Goal: Task Accomplishment & Management: Manage account settings

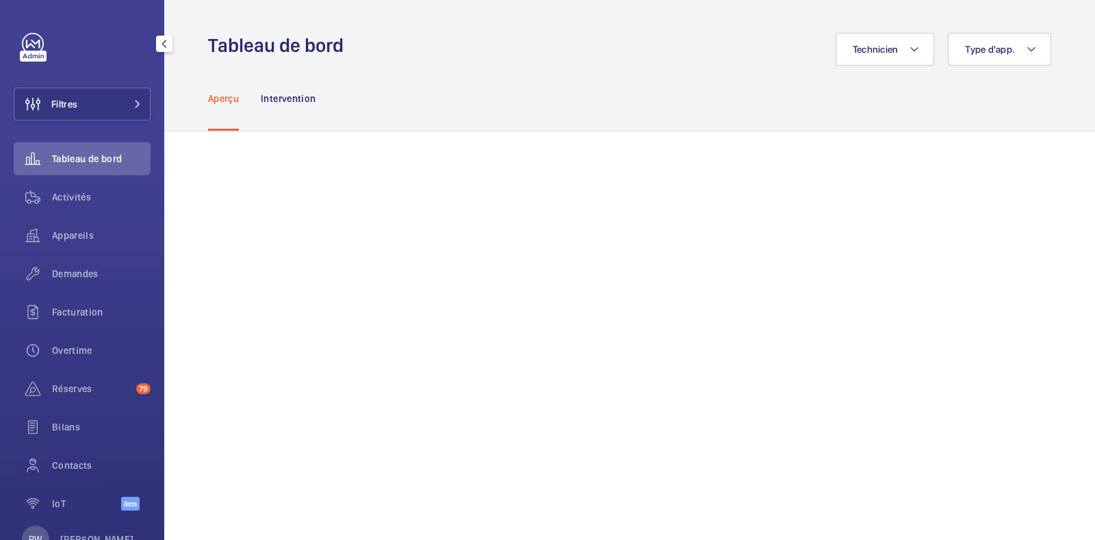
click at [25, 51] on div at bounding box center [33, 56] width 27 height 11
click at [914, 47] on button "Technicien" at bounding box center [885, 49] width 99 height 33
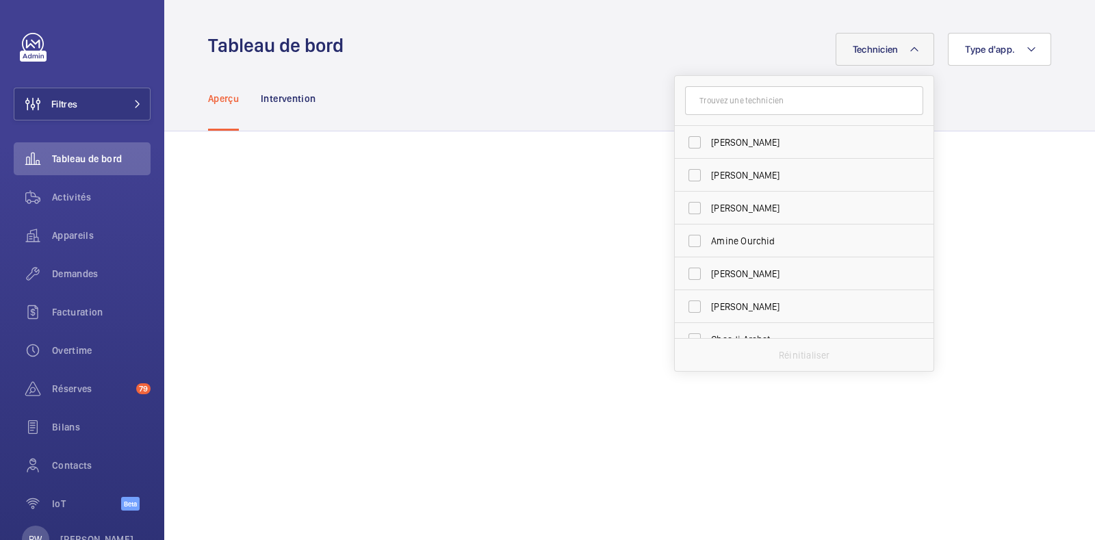
click at [756, 102] on input "text" at bounding box center [804, 100] width 238 height 29
type input "s"
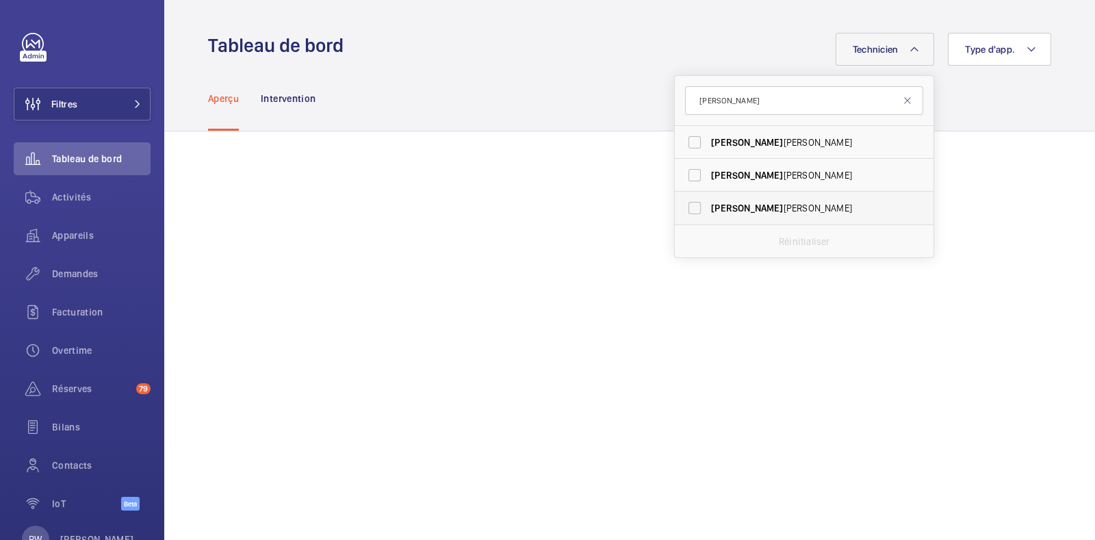
type input "[PERSON_NAME]"
click at [730, 207] on span "[PERSON_NAME]" at bounding box center [805, 208] width 188 height 14
click at [709, 207] on input "[PERSON_NAME]" at bounding box center [694, 207] width 27 height 27
checkbox input "true"
click at [571, 130] on div "Aperçu Intervention" at bounding box center [629, 98] width 843 height 65
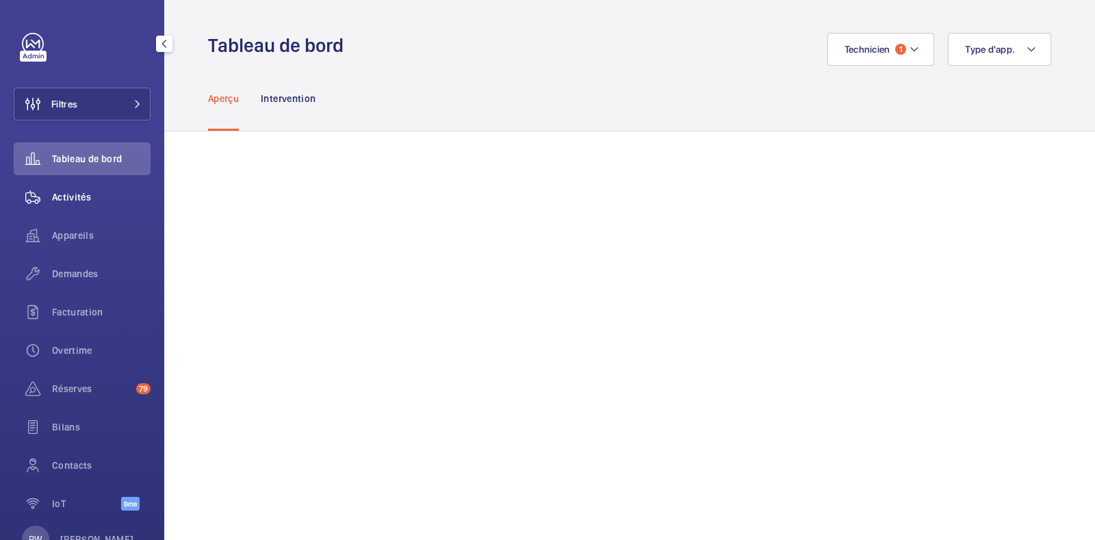
click at [85, 196] on span "Activités" at bounding box center [101, 197] width 99 height 14
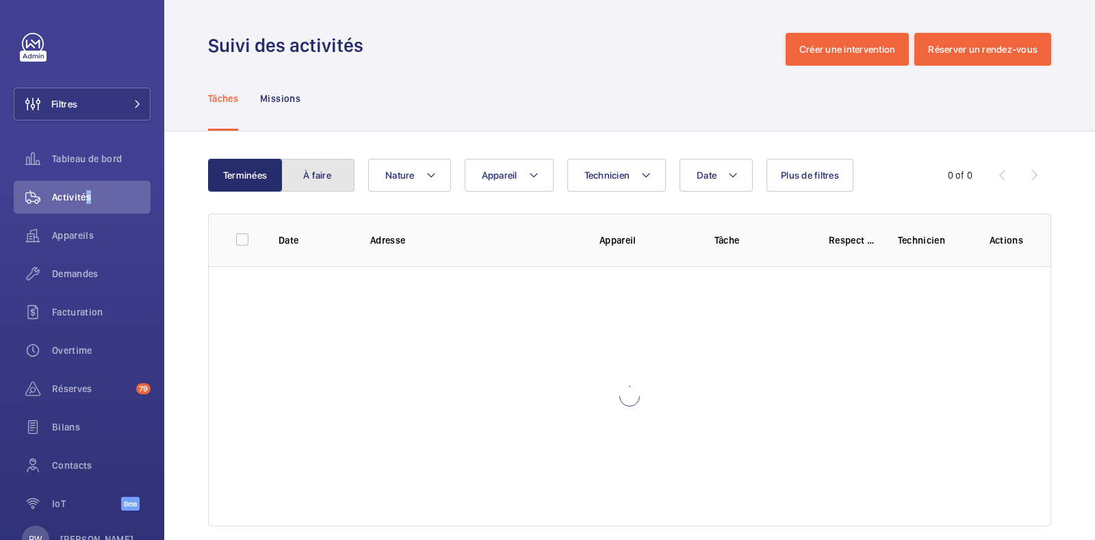
click at [320, 169] on button "À faire" at bounding box center [318, 175] width 74 height 33
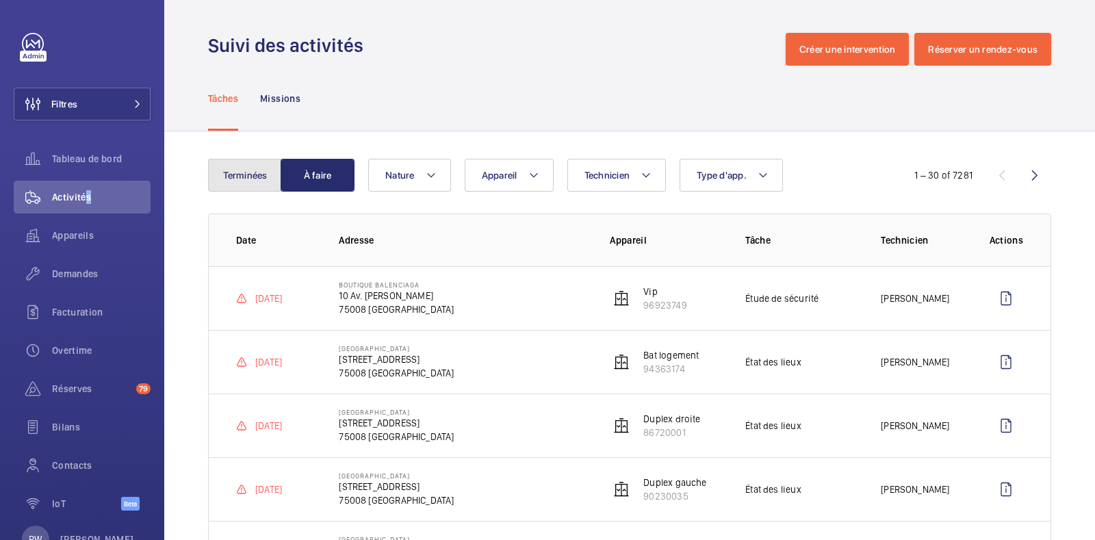
click at [245, 176] on button "Terminées" at bounding box center [245, 175] width 74 height 33
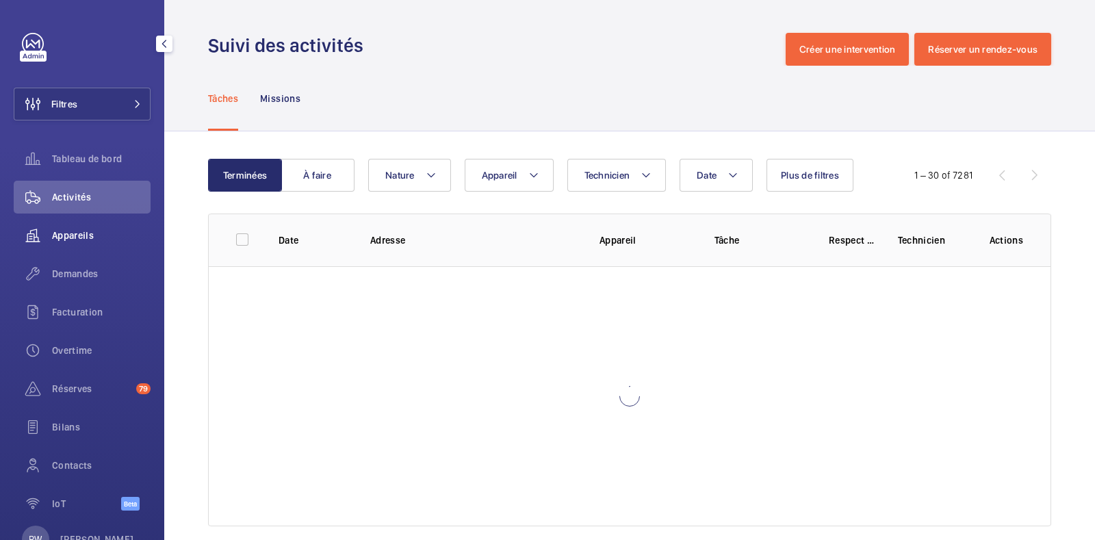
click at [73, 238] on span "Appareils" at bounding box center [101, 236] width 99 height 14
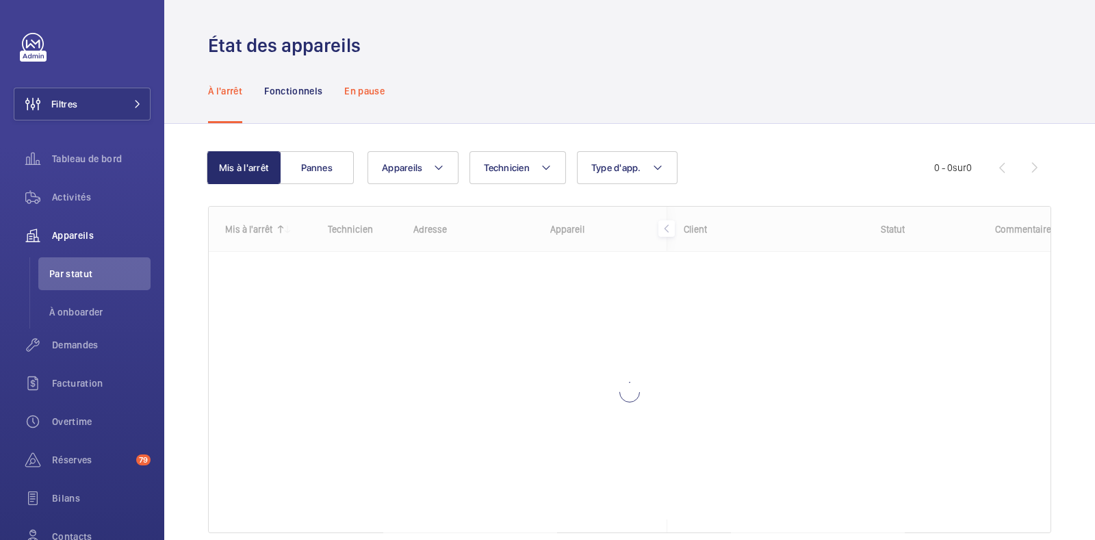
click at [359, 91] on p "En pause" at bounding box center [364, 91] width 40 height 14
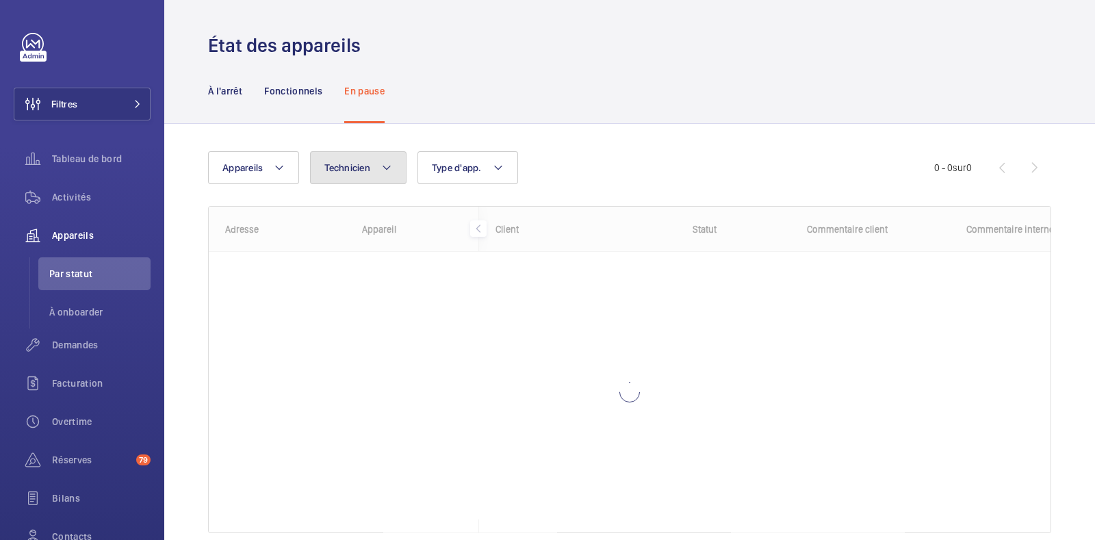
click at [365, 177] on button "Technicien" at bounding box center [358, 167] width 97 height 33
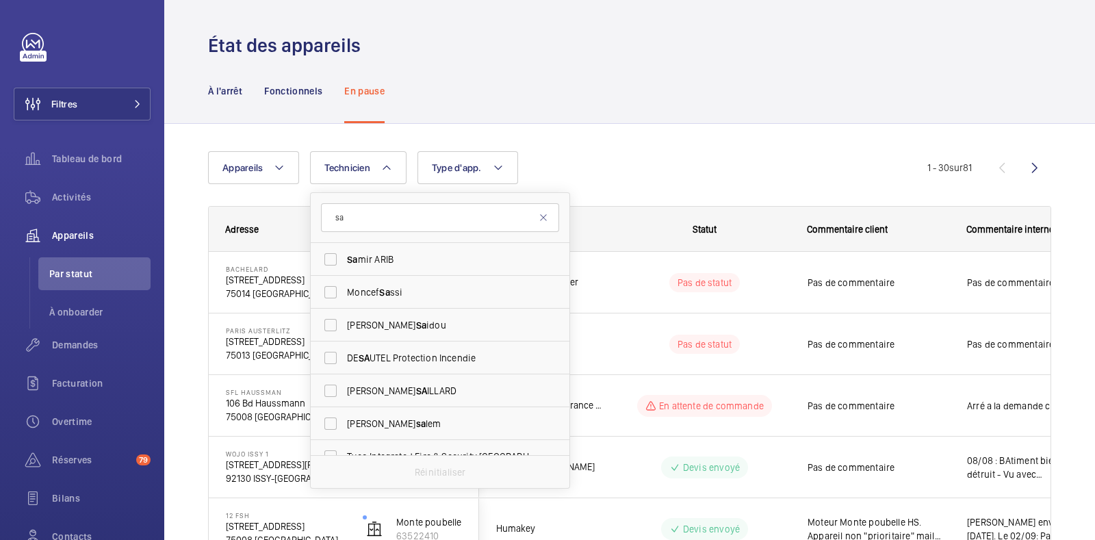
type input "s"
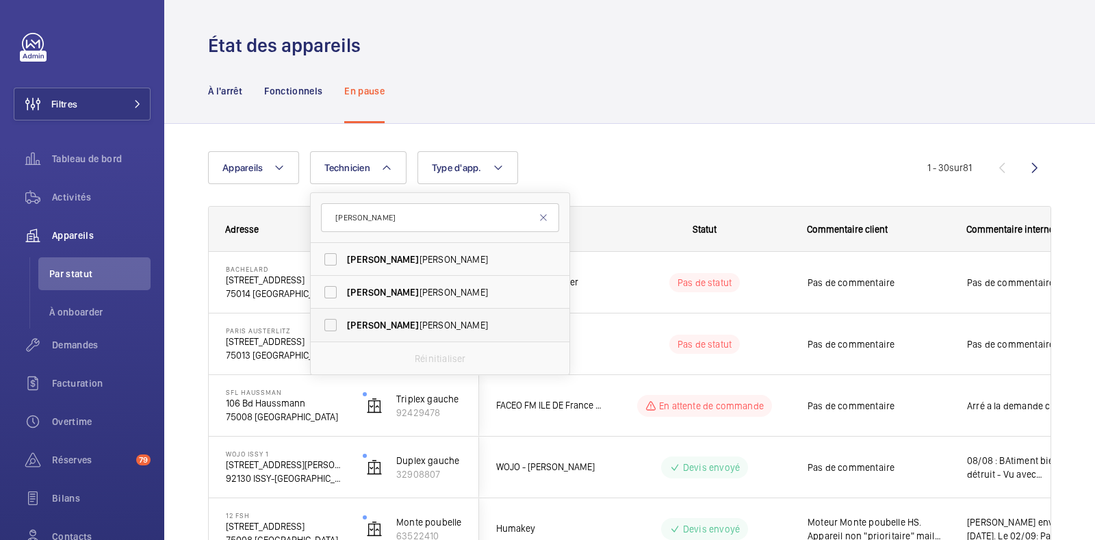
type input "[PERSON_NAME]"
click at [335, 322] on label "[PERSON_NAME]" at bounding box center [430, 325] width 238 height 33
click at [335, 322] on input "[PERSON_NAME]" at bounding box center [330, 325] width 27 height 27
checkbox input "true"
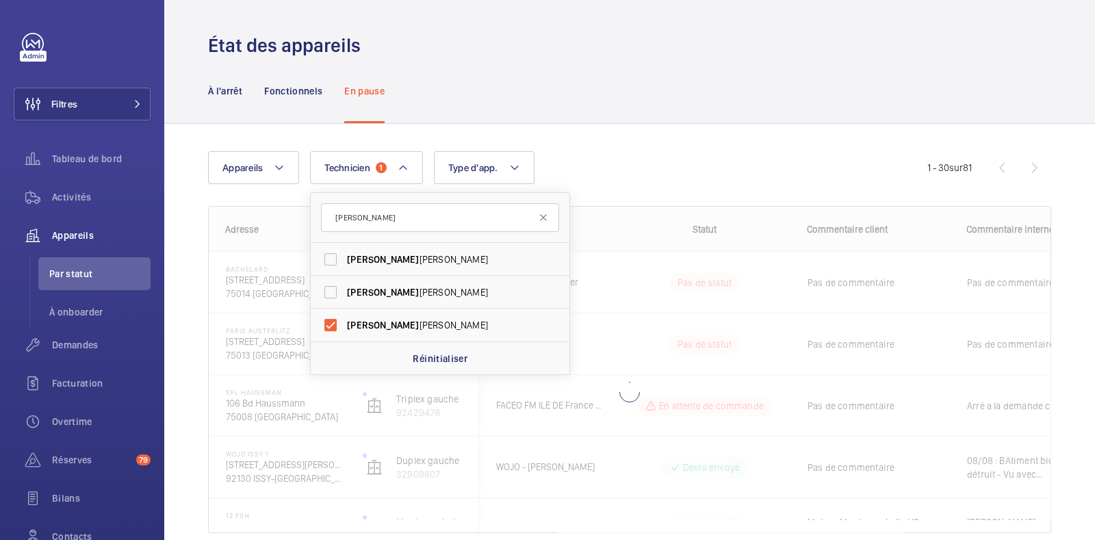
click at [550, 73] on div "À l'arrêt Fonctionnels En pause" at bounding box center [629, 90] width 843 height 65
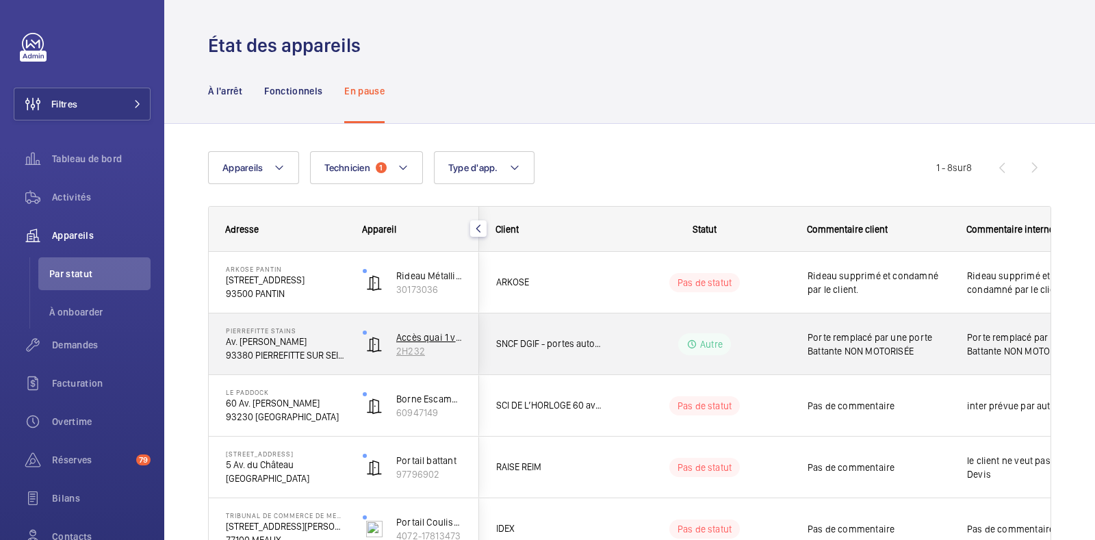
drag, startPoint x: 446, startPoint y: 348, endPoint x: 395, endPoint y: 350, distance: 51.4
click at [395, 350] on wm-front-device-cell "Accès quai 1 via Hall BV 2H232" at bounding box center [412, 344] width 99 height 34
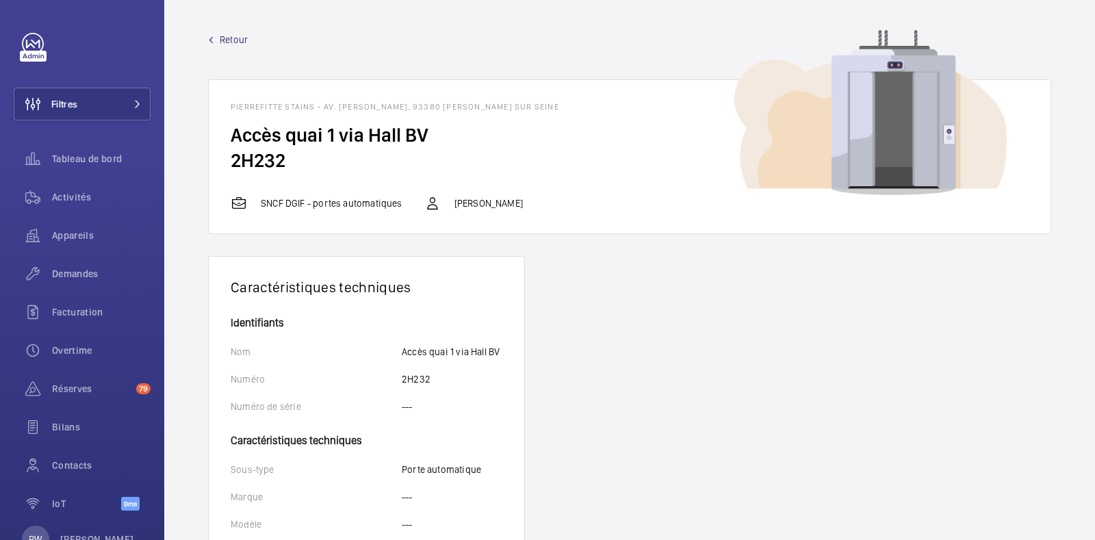
click at [263, 162] on h2 "2H232" at bounding box center [630, 160] width 798 height 25
copy h2 "2H232"
drag, startPoint x: 227, startPoint y: 32, endPoint x: 277, endPoint y: 1, distance: 58.5
click at [228, 32] on wm-front-device-detail "Retour PIERREFITTE STAINS - Av. Ledru Rollin, 93380 PIERREFITTE SUR SEINE Accès…" at bounding box center [629, 389] width 931 height 778
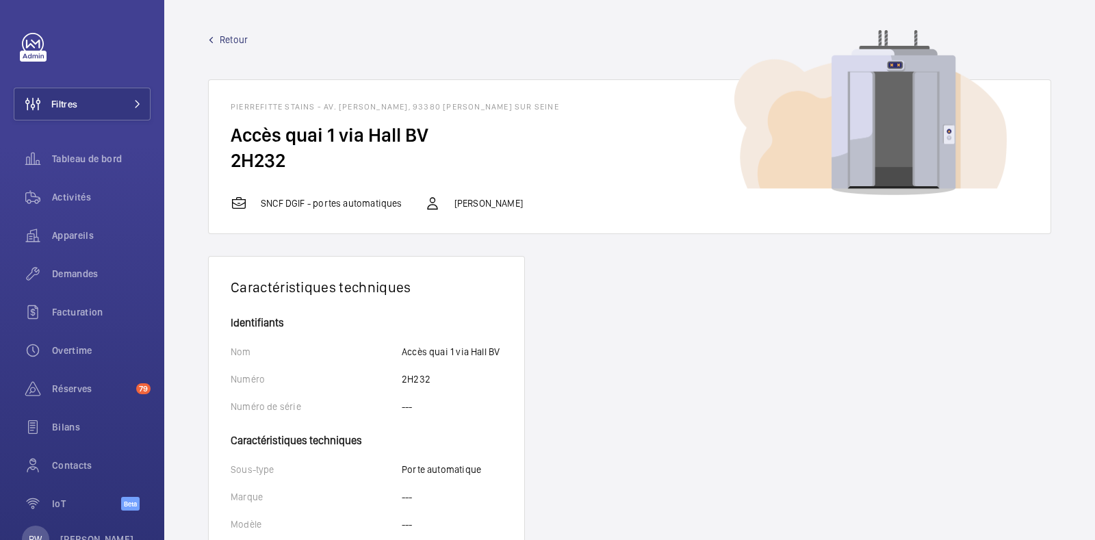
click at [236, 36] on span "Retour" at bounding box center [234, 40] width 28 height 14
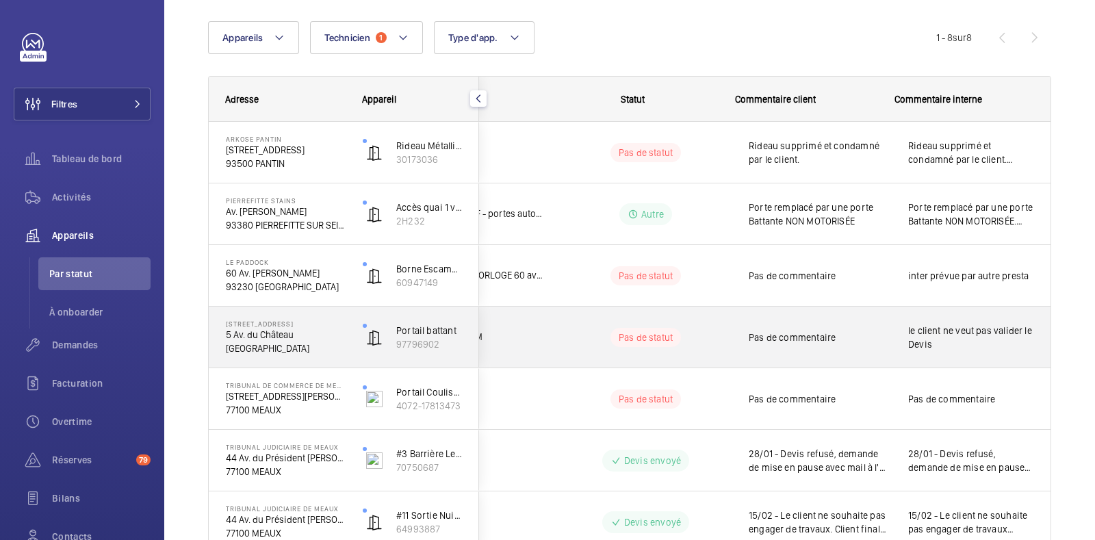
scroll to position [85, 0]
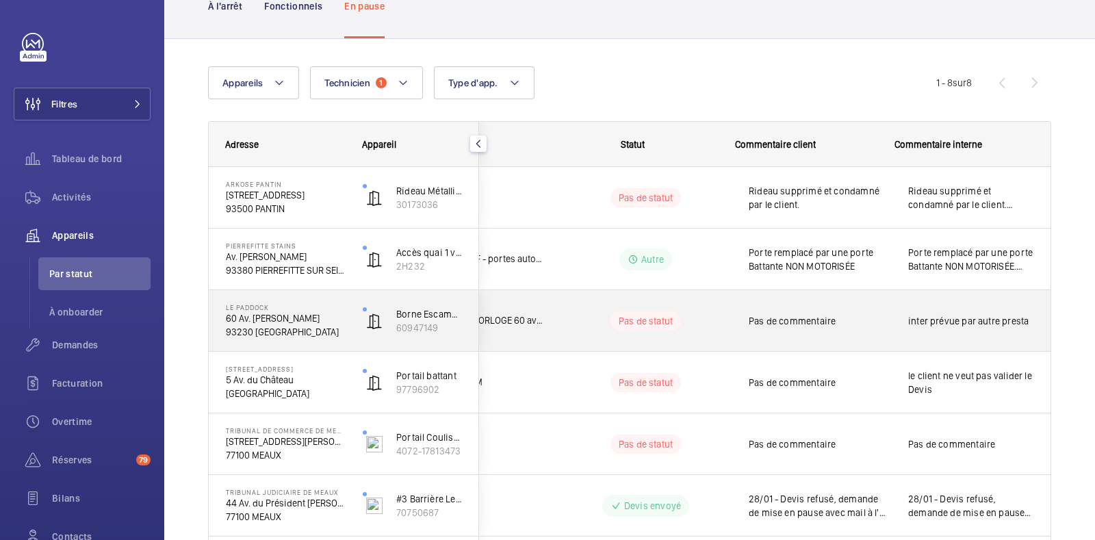
click at [561, 327] on wm-front-pills-cell "Pas de statut" at bounding box center [646, 321] width 170 height 19
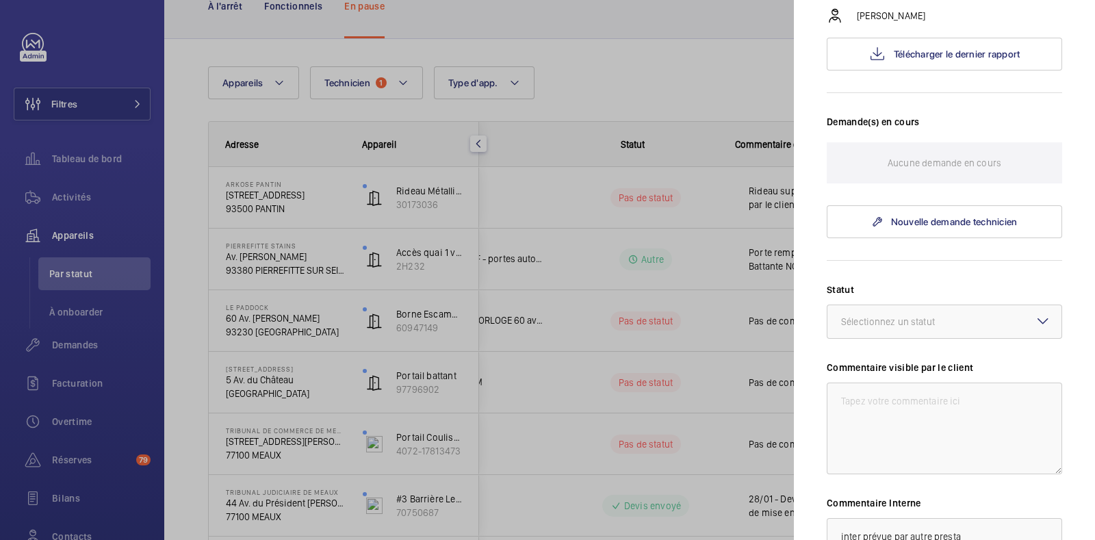
scroll to position [456, 0]
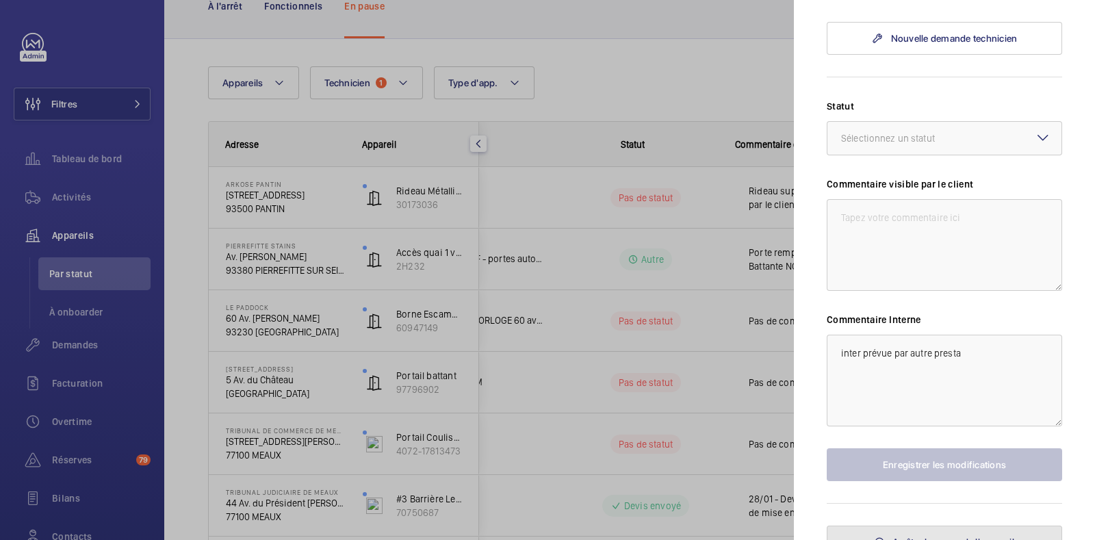
click at [945, 537] on span "Arrêter la pause de l'appareil" at bounding box center [954, 542] width 122 height 11
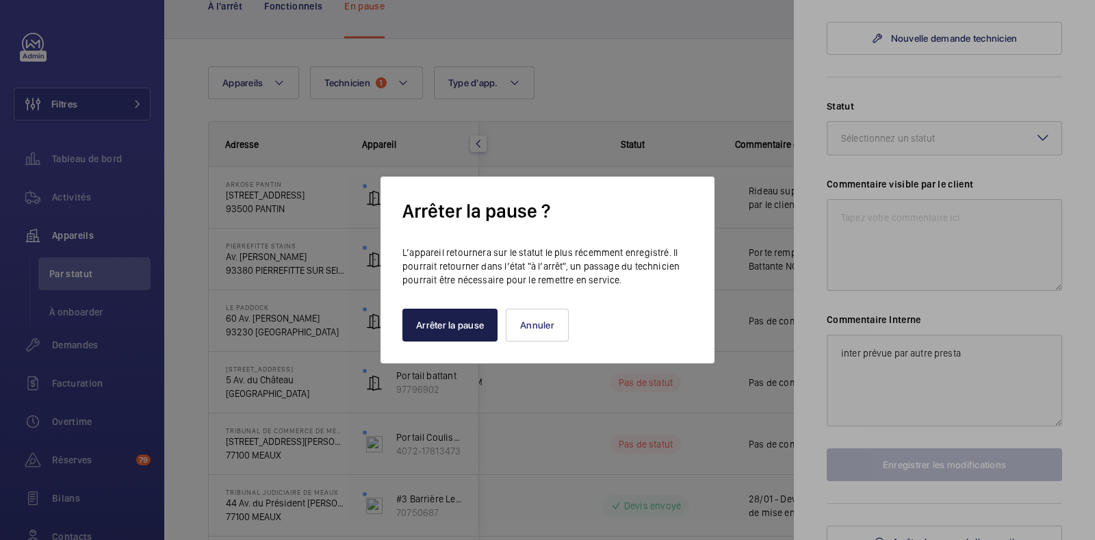
click at [452, 322] on button "Arrêter la pause" at bounding box center [450, 325] width 95 height 33
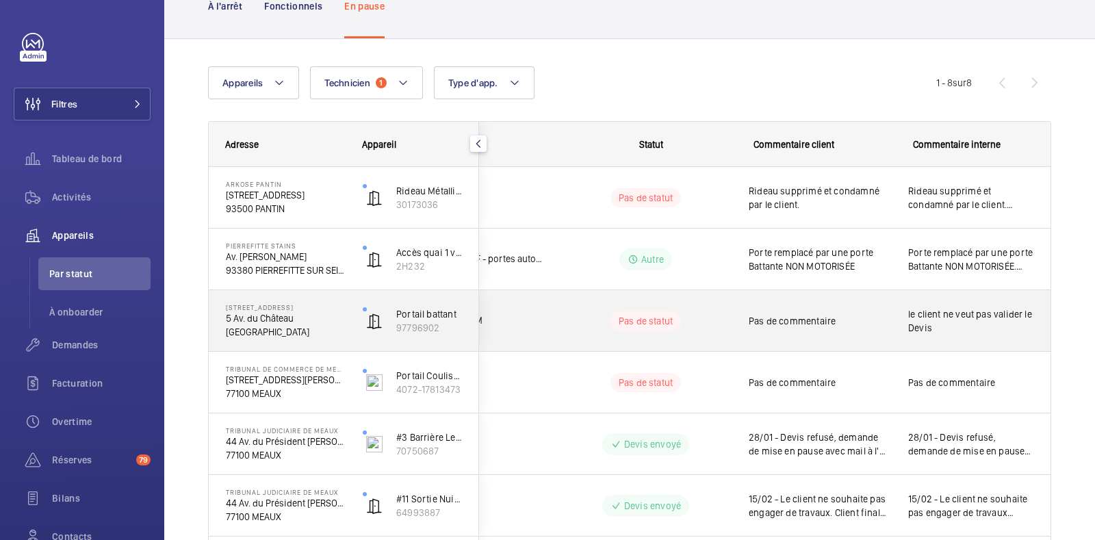
scroll to position [0, 0]
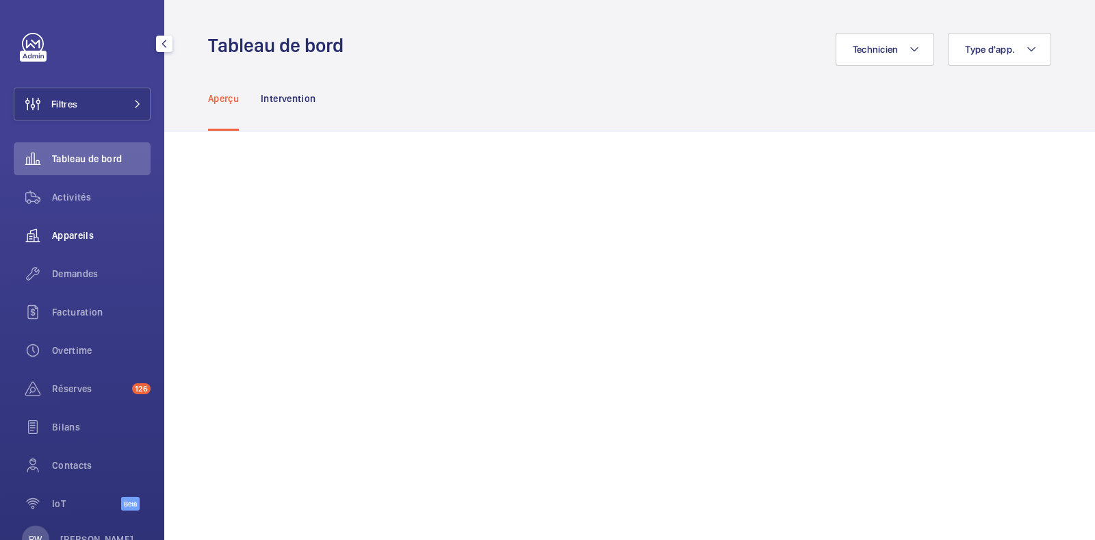
click at [66, 242] on span "Appareils" at bounding box center [101, 236] width 99 height 14
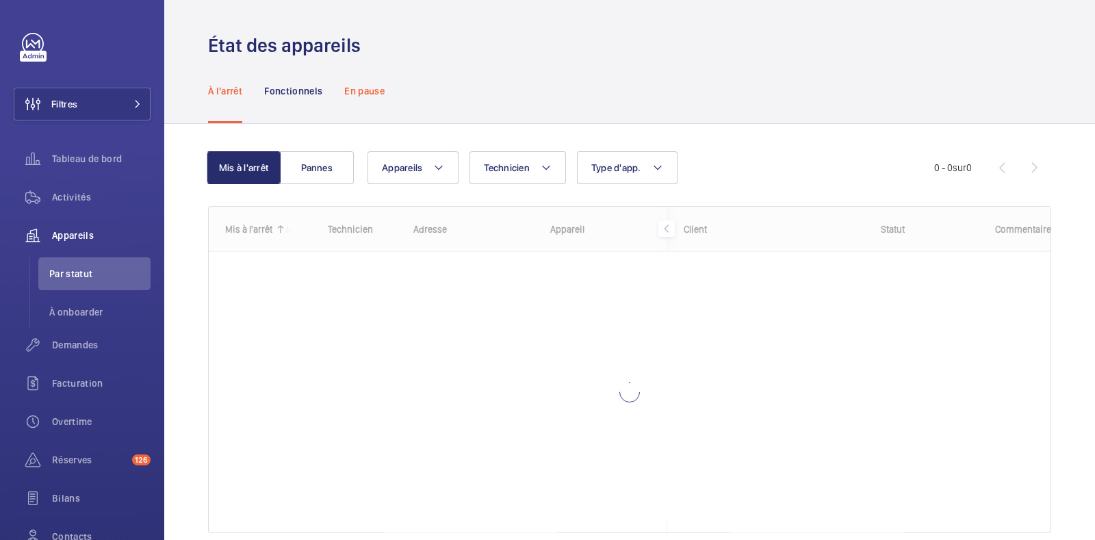
click at [381, 97] on p "En pause" at bounding box center [364, 91] width 40 height 14
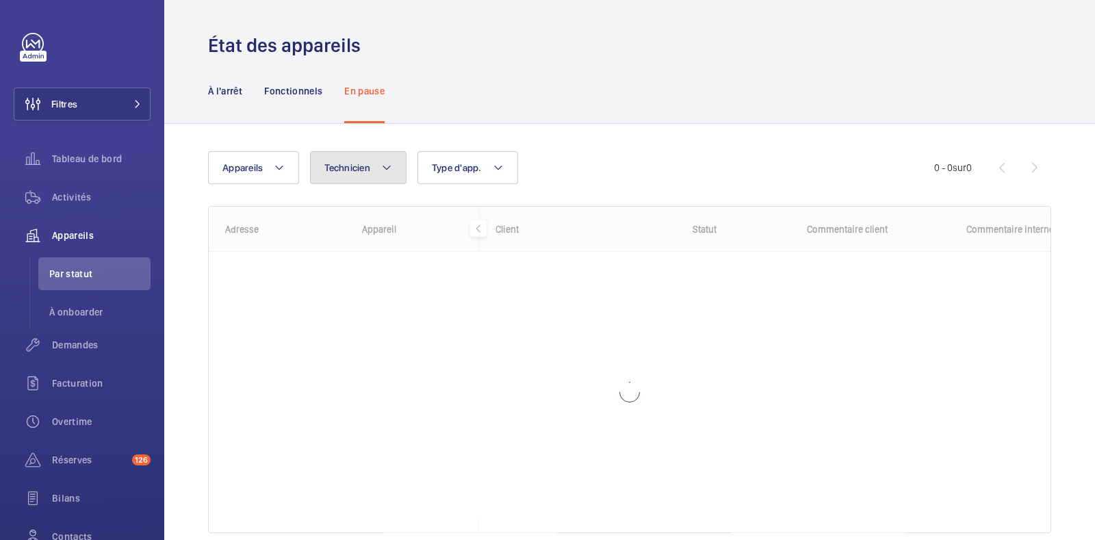
click at [396, 174] on button "Technicien" at bounding box center [358, 167] width 97 height 33
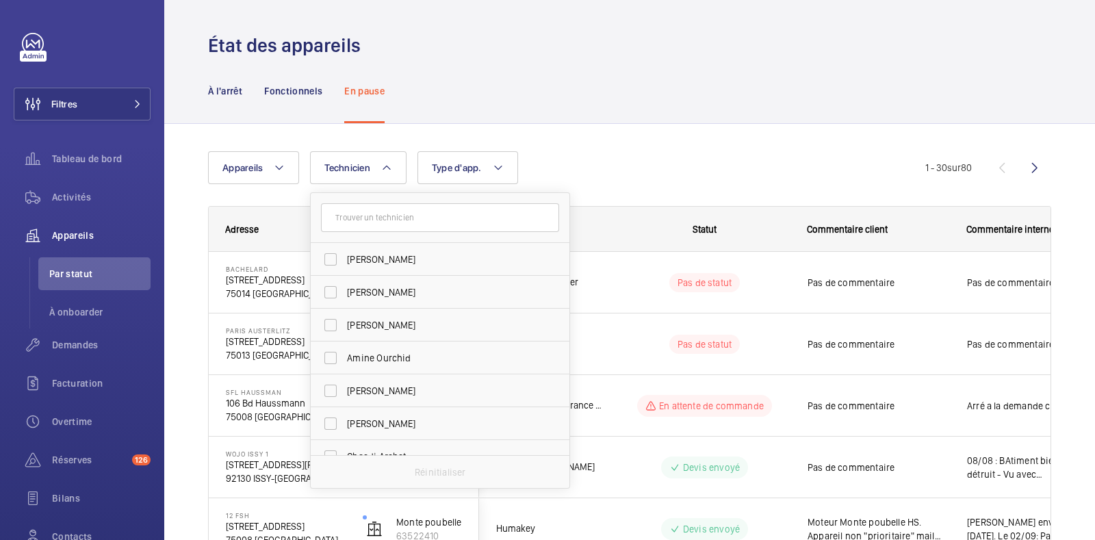
click at [394, 217] on input "text" at bounding box center [440, 217] width 238 height 29
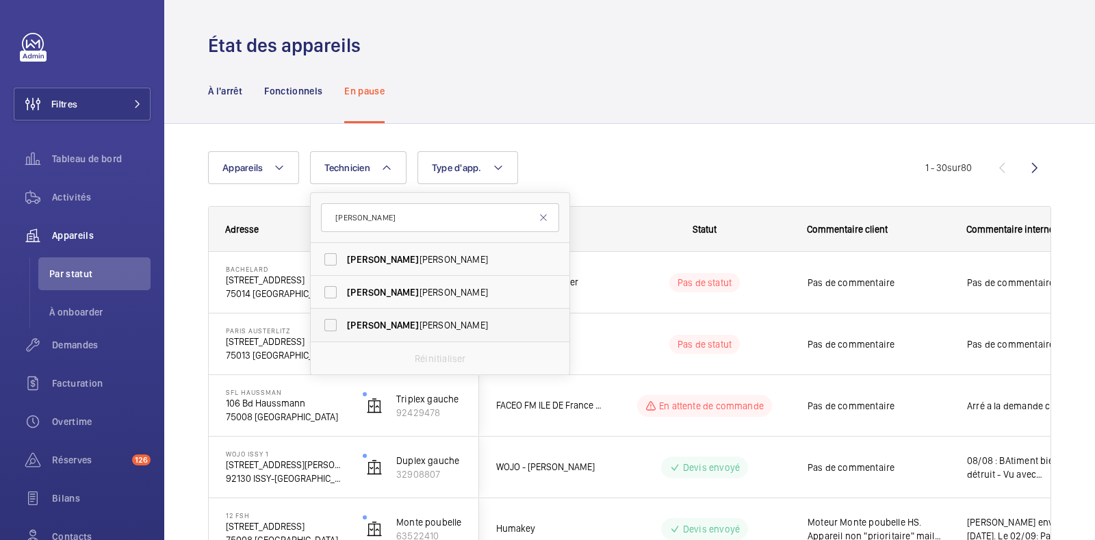
type input "[PERSON_NAME]"
click at [339, 314] on label "[PERSON_NAME]" at bounding box center [430, 325] width 238 height 33
click at [339, 314] on input "[PERSON_NAME]" at bounding box center [330, 325] width 27 height 27
checkbox input "true"
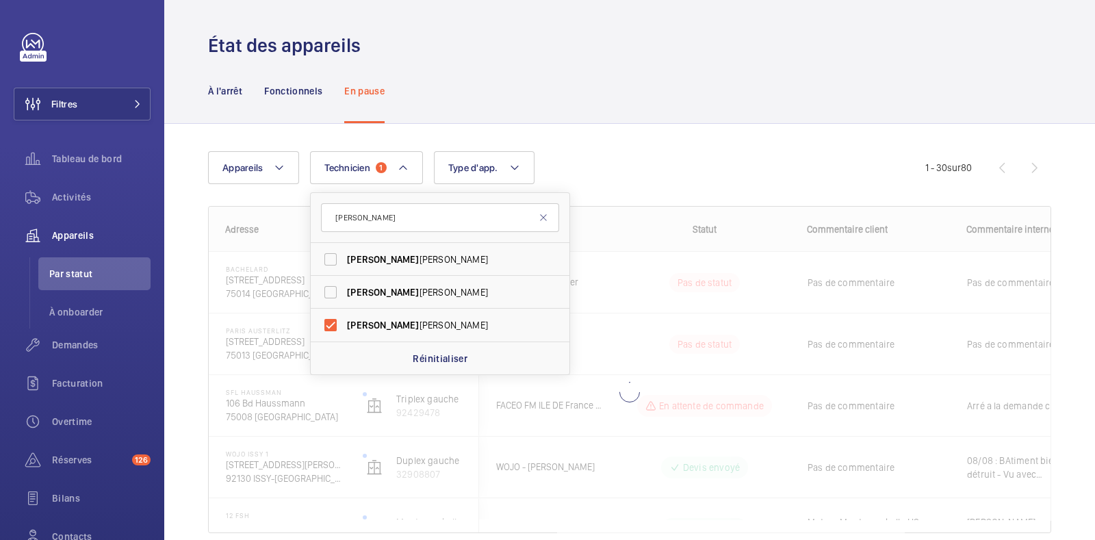
click at [550, 80] on div "À l'arrêt Fonctionnels En pause" at bounding box center [629, 90] width 843 height 65
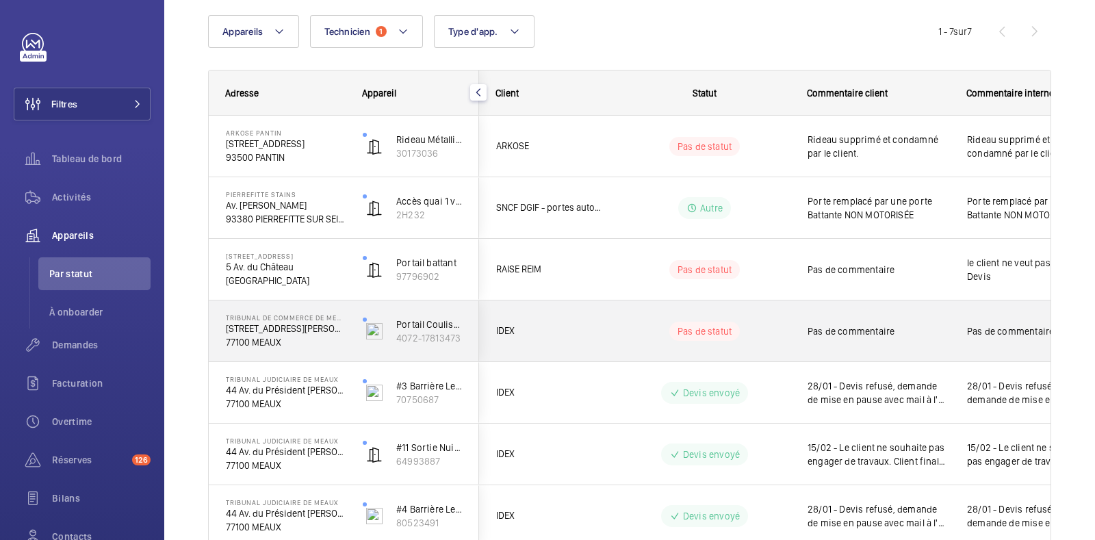
drag, startPoint x: 173, startPoint y: 318, endPoint x: 828, endPoint y: 309, distance: 655.9
click at [828, 309] on div "Appareils Technicien 1 Type d'app. Plus de filtres Réinitialiser tous les filtr…" at bounding box center [629, 307] width 931 height 639
